Goal: Find specific page/section: Find specific page/section

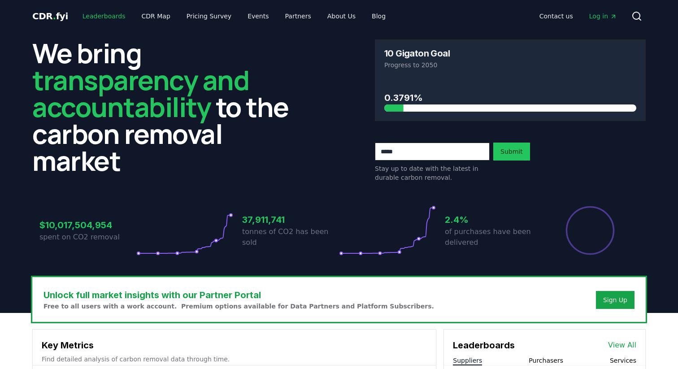
click at [90, 14] on link "Leaderboards" at bounding box center [103, 16] width 57 height 16
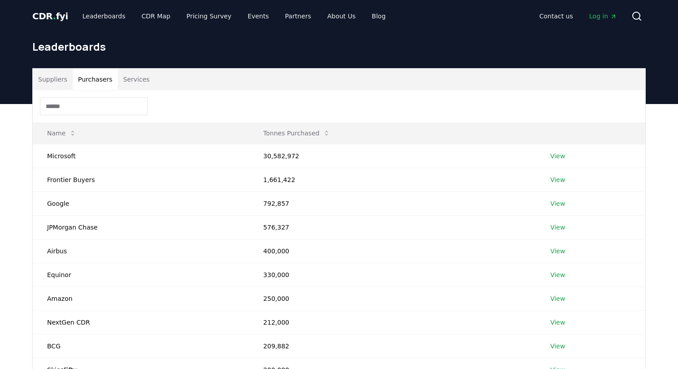
click at [102, 81] on button "Purchasers" at bounding box center [95, 80] width 45 height 22
click at [135, 81] on button "Services" at bounding box center [136, 80] width 37 height 22
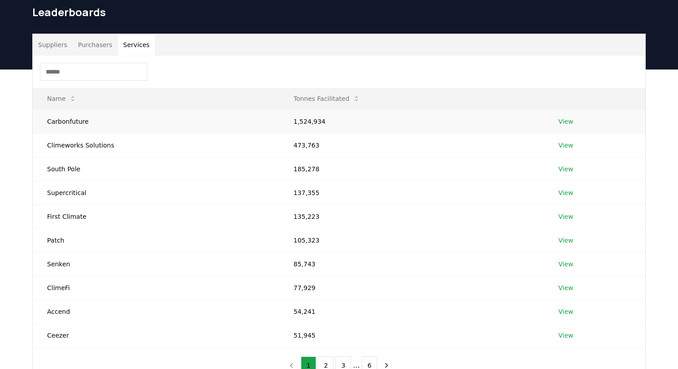
scroll to position [30, 0]
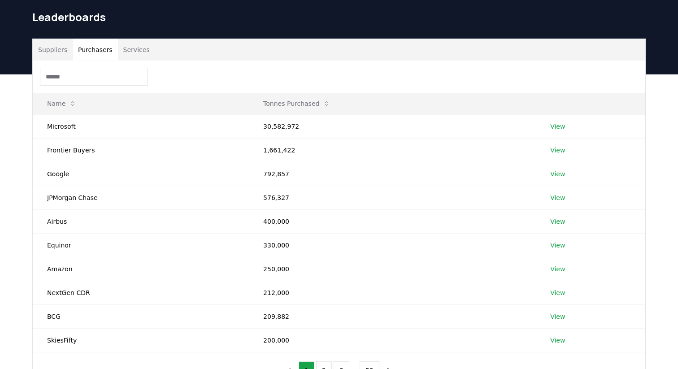
click at [97, 46] on button "Purchasers" at bounding box center [95, 50] width 45 height 22
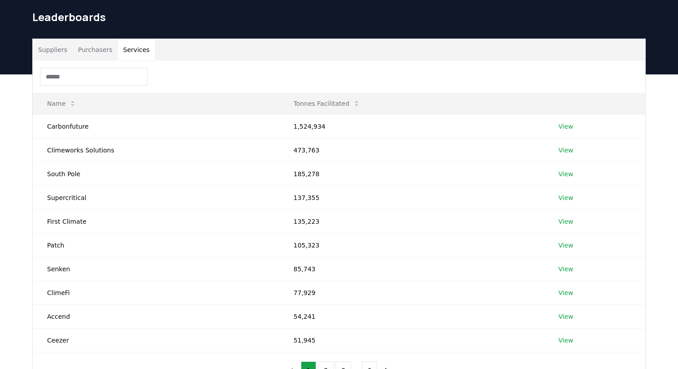
click at [123, 50] on button "Services" at bounding box center [136, 50] width 37 height 22
click at [56, 48] on button "Suppliers" at bounding box center [53, 50] width 40 height 22
